Goal: Information Seeking & Learning: Learn about a topic

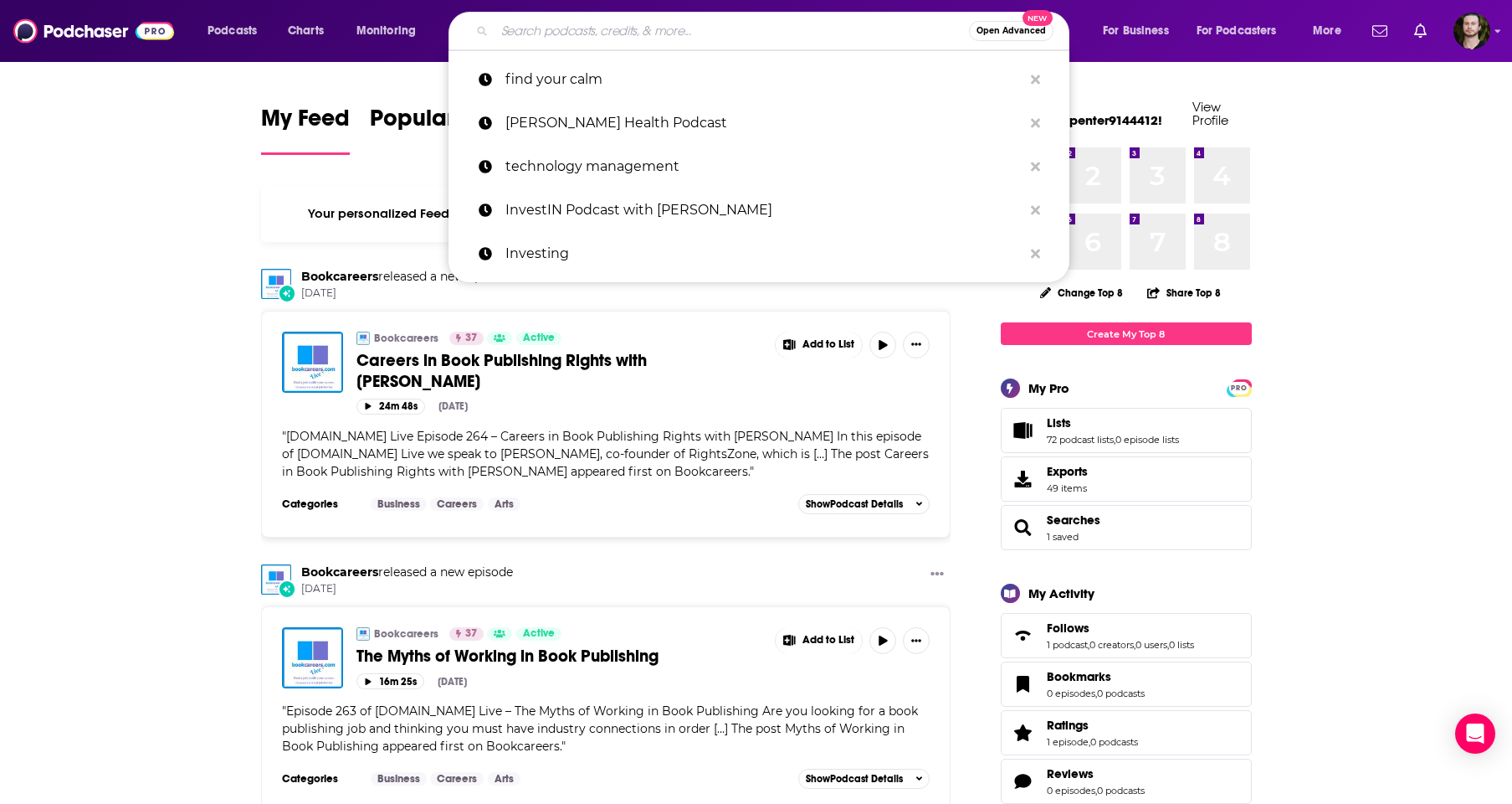
click at [858, 24] on input "Search podcasts, credits, & more..." at bounding box center [731, 30] width 474 height 27
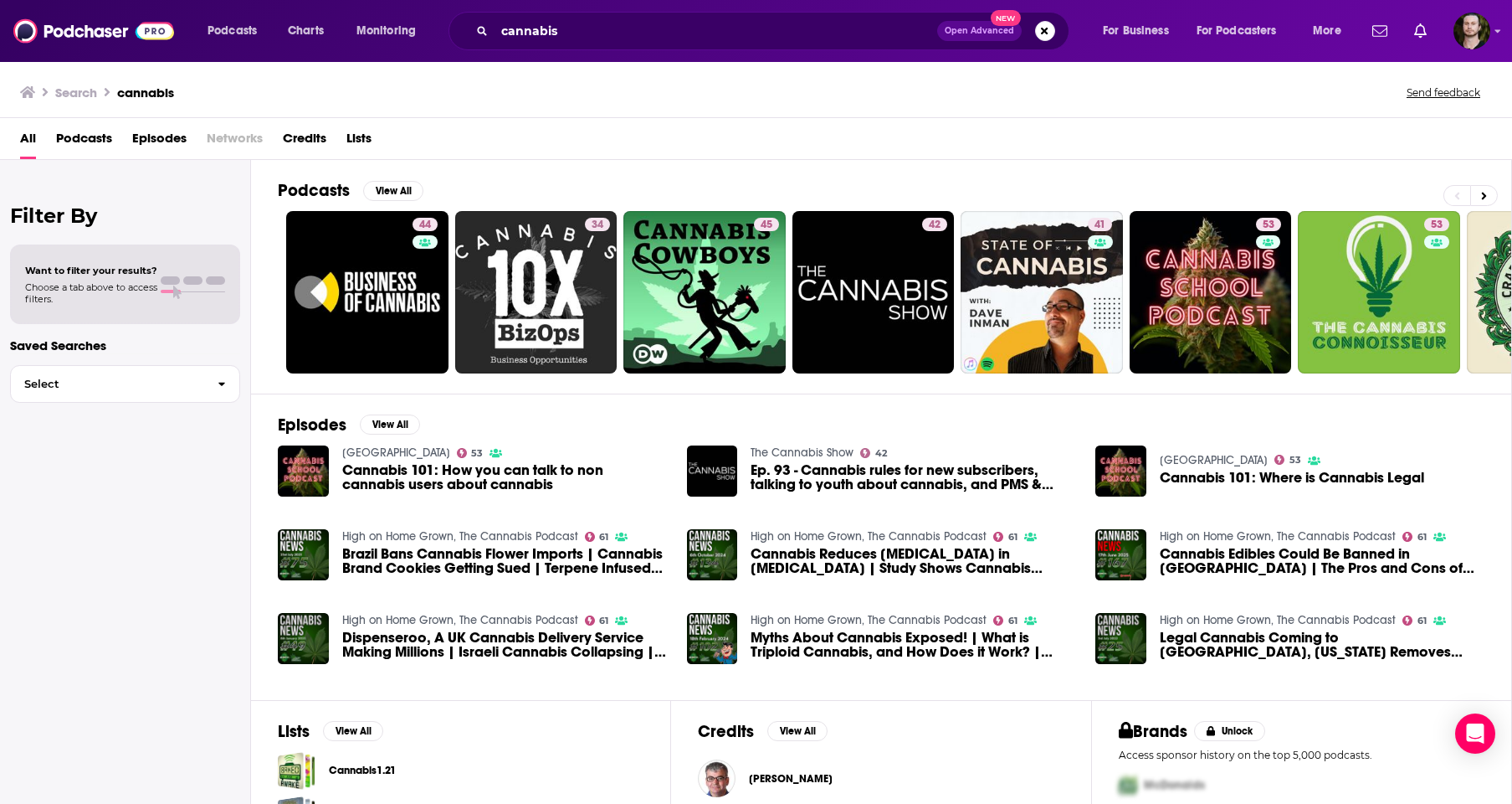
click at [83, 138] on span "Podcasts" at bounding box center [83, 141] width 56 height 34
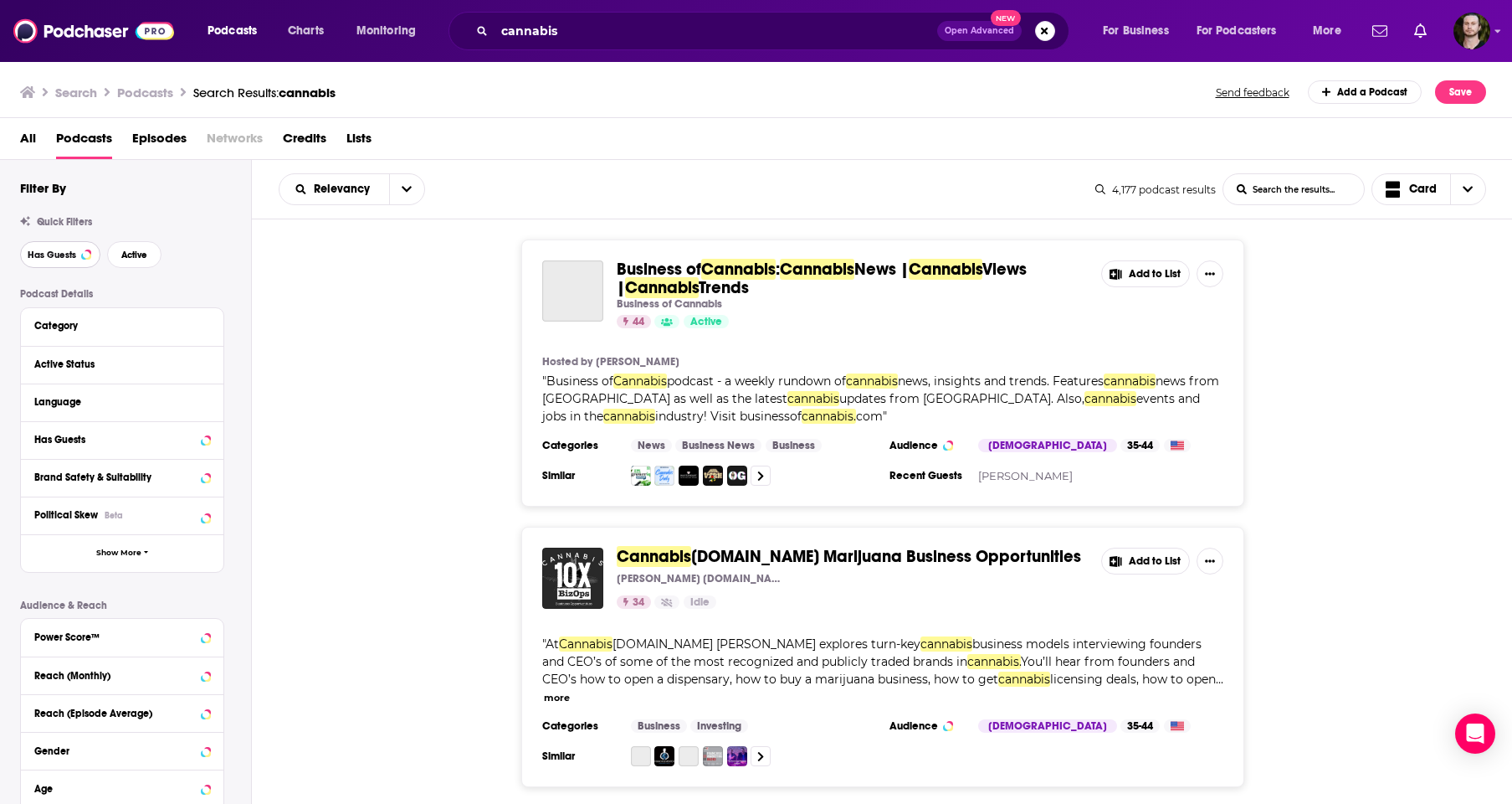
click at [62, 251] on span "Has Guests" at bounding box center [51, 255] width 49 height 9
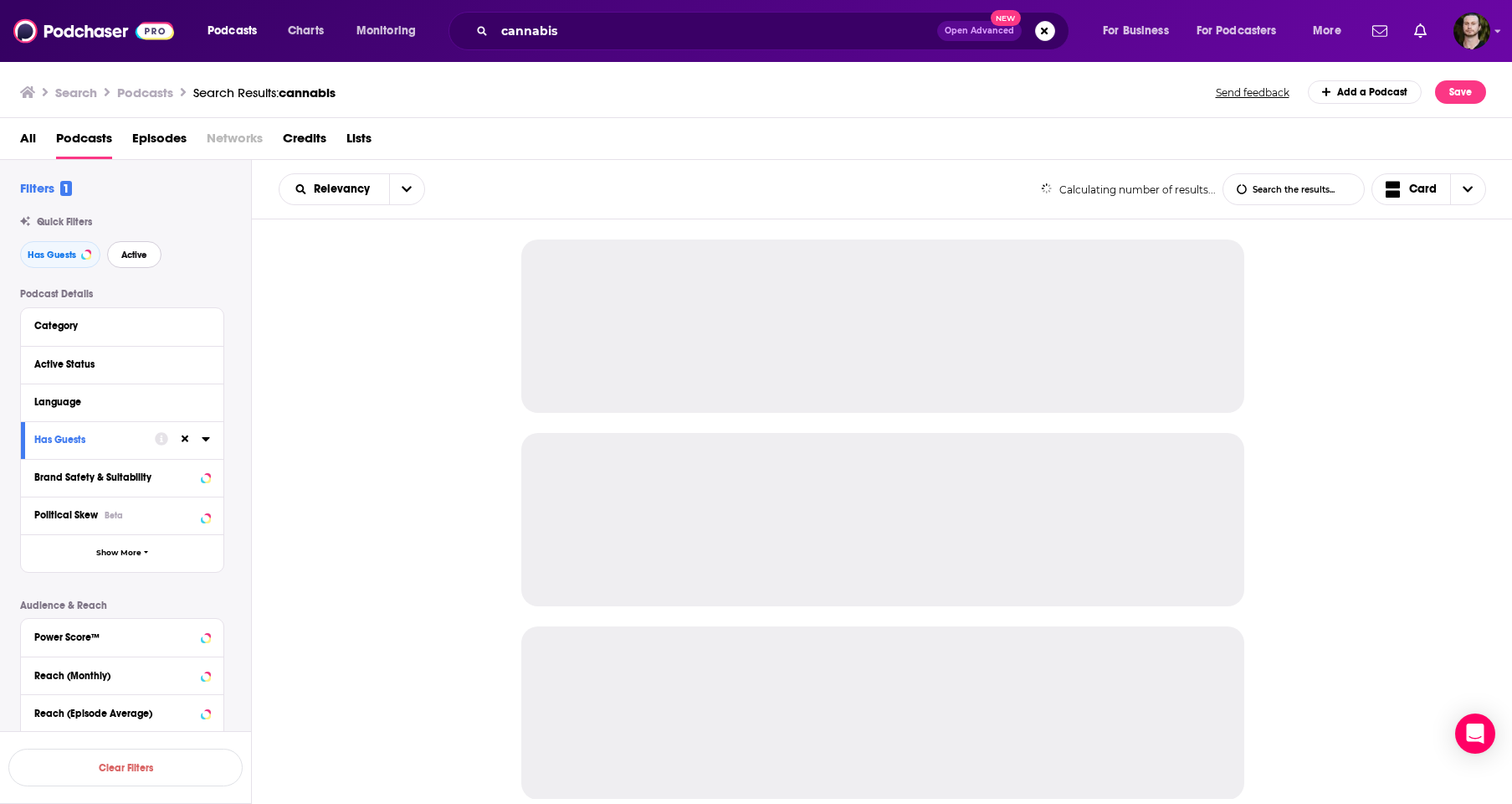
click at [139, 251] on span "Active" at bounding box center [134, 255] width 26 height 9
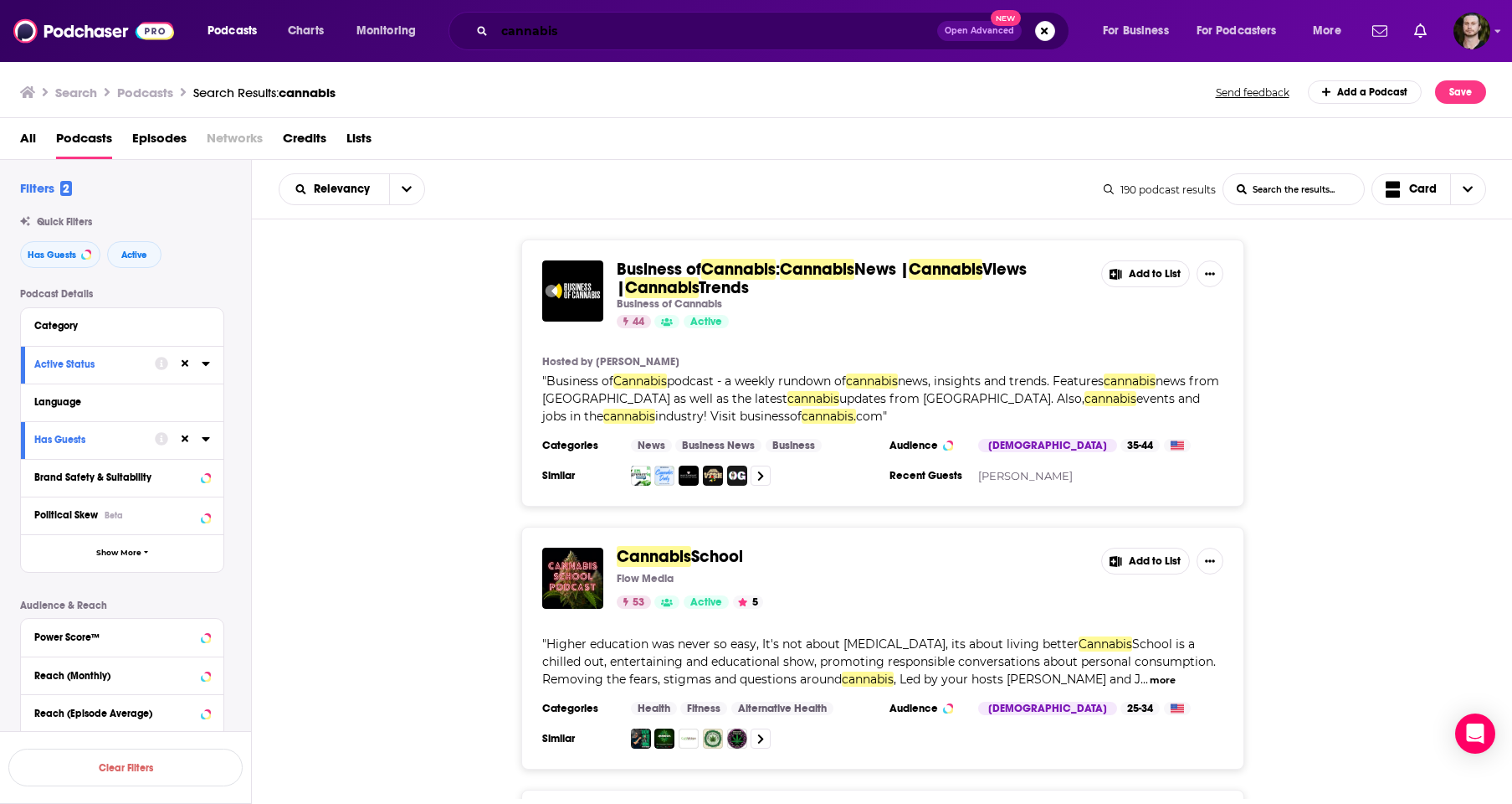
click at [595, 34] on input "cannabis" at bounding box center [716, 30] width 442 height 27
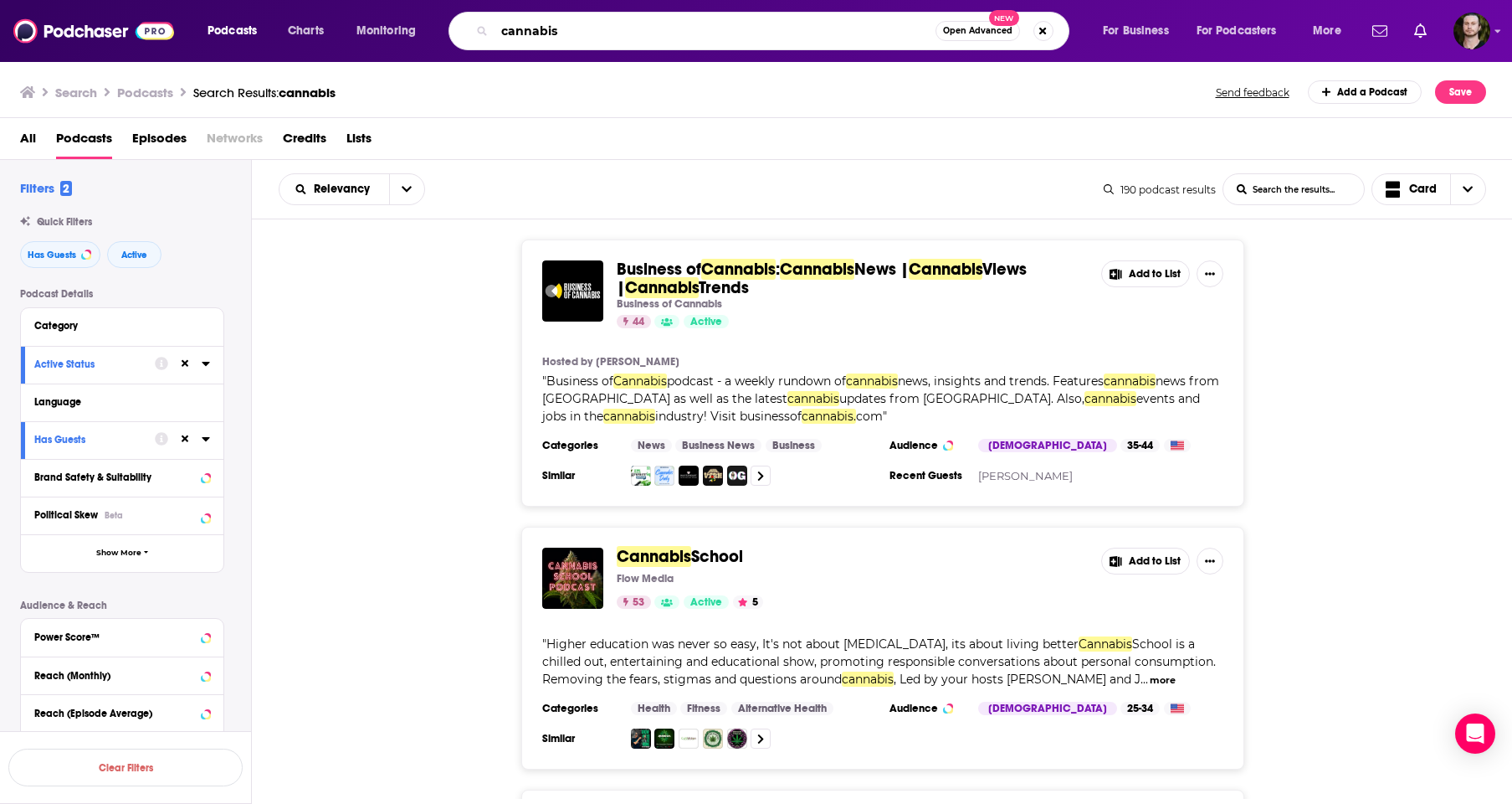
click at [595, 34] on input "cannabis" at bounding box center [715, 30] width 441 height 27
type input "gardening"
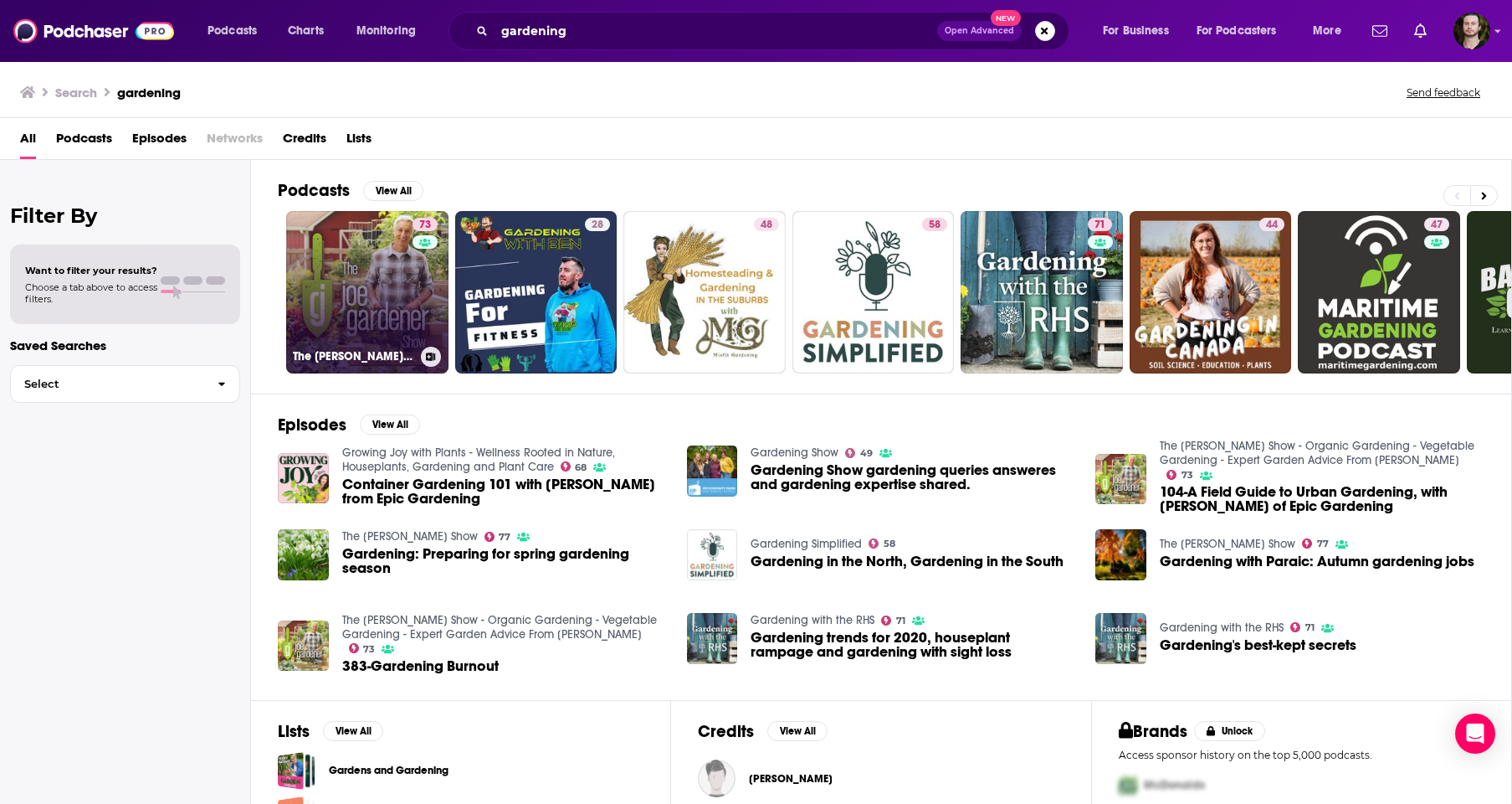
click at [386, 256] on link "73 The [PERSON_NAME] Show - Organic Gardening - Vegetable Gardening - Expert Ga…" at bounding box center [367, 292] width 162 height 162
